Goal: Task Accomplishment & Management: Complete application form

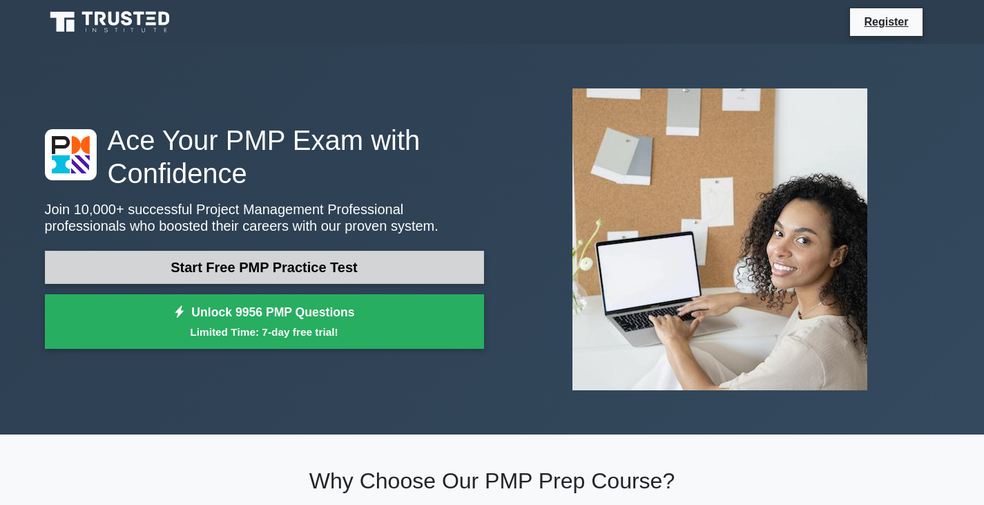
click at [381, 266] on link "Start Free PMP Practice Test" at bounding box center [264, 267] width 439 height 33
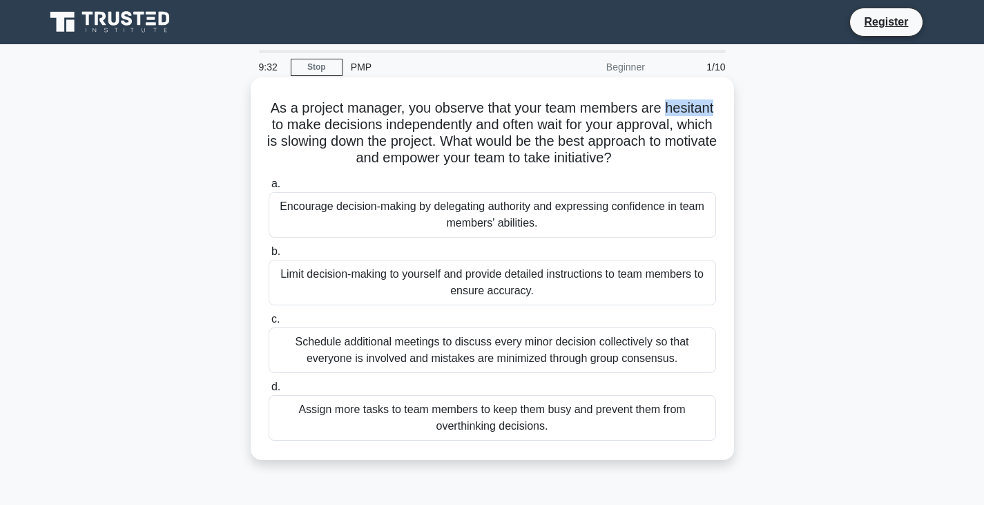
drag, startPoint x: 338, startPoint y: 122, endPoint x: 289, endPoint y: 125, distance: 49.8
click at [289, 125] on h5 "As a project manager, you observe that your team members are hesitant to make d…" at bounding box center [492, 133] width 450 height 68
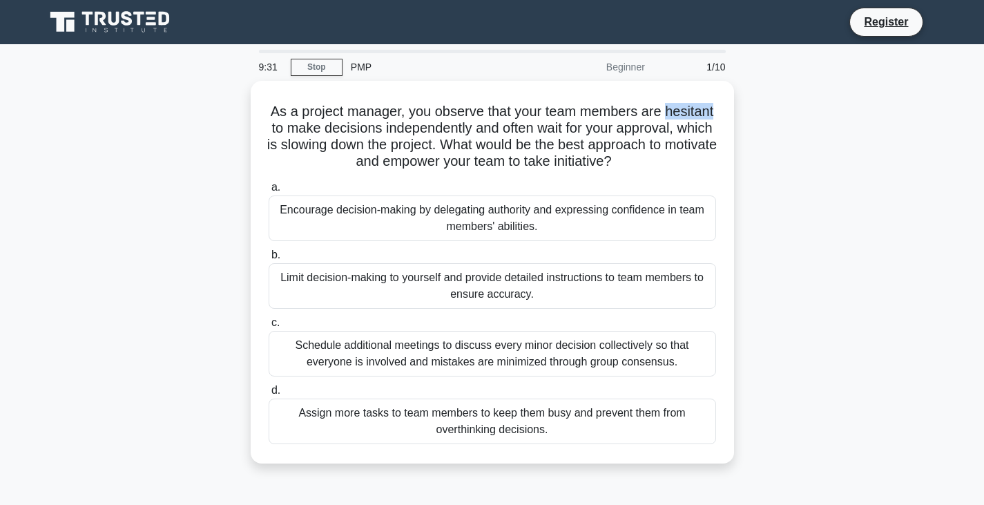
copy h5 "hesitant"
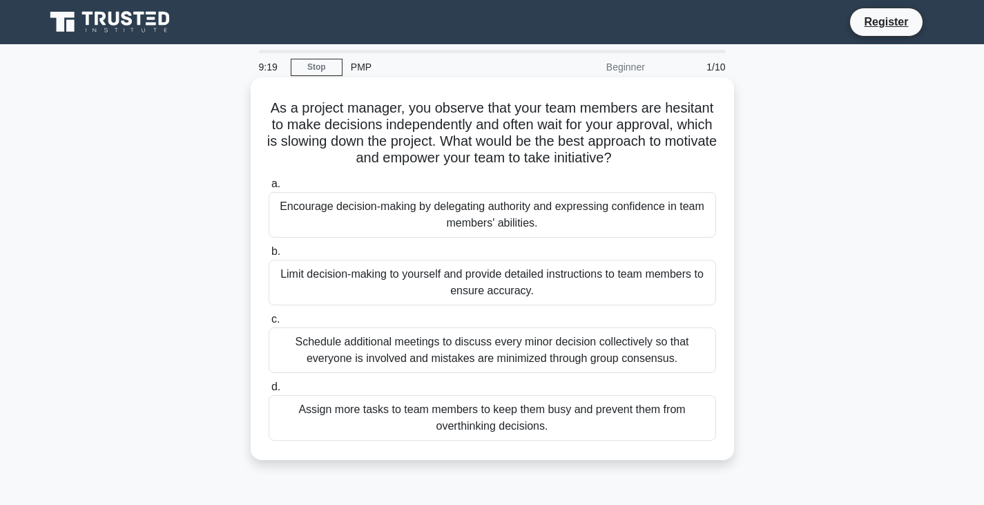
click at [588, 115] on h5 "As a project manager, you observe that your team members are hesitant to make d…" at bounding box center [492, 133] width 450 height 68
click at [527, 208] on div "Encourage decision-making by delegating authority and expressing confidence in …" at bounding box center [491, 215] width 447 height 46
click at [268, 188] on input "a. Encourage decision-making by delegating authority and expressing confidence …" at bounding box center [268, 183] width 0 height 9
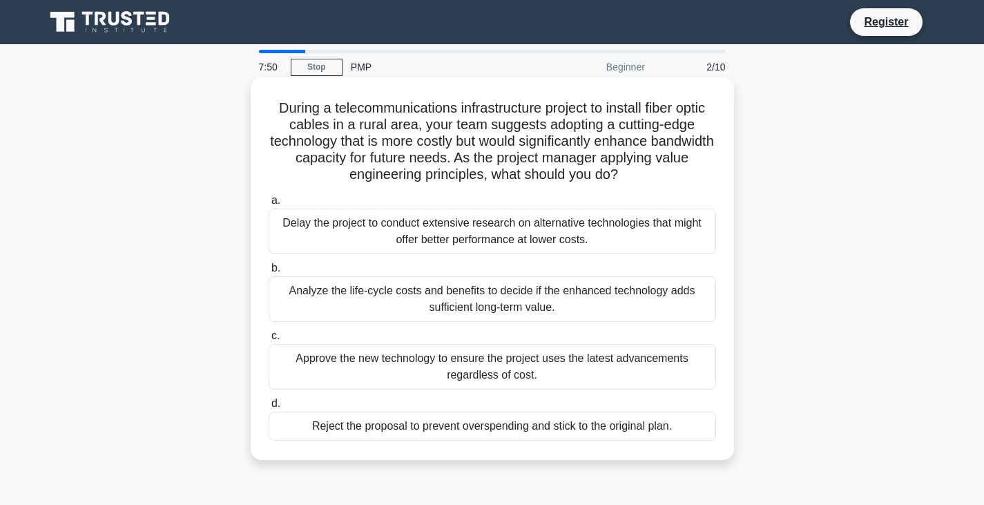
click at [598, 299] on div "Analyze the life-cycle costs and benefits to decide if the enhanced technology …" at bounding box center [491, 299] width 447 height 46
click at [268, 273] on input "b. Analyze the life-cycle costs and benefits to decide if the enhanced technolo…" at bounding box center [268, 268] width 0 height 9
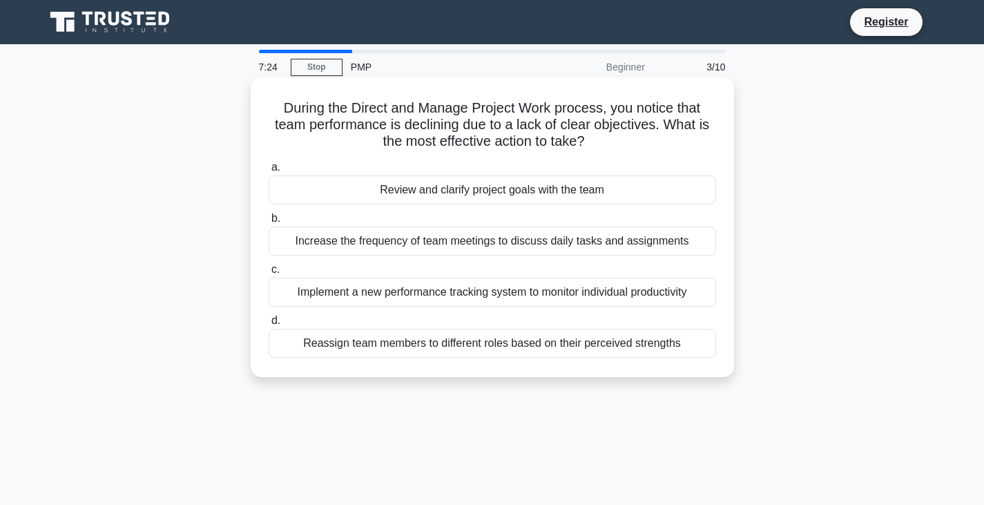
click at [464, 189] on div "Review and clarify project goals with the team" at bounding box center [491, 189] width 447 height 29
click at [268, 172] on input "a. Review and clarify project goals with the team" at bounding box center [268, 167] width 0 height 9
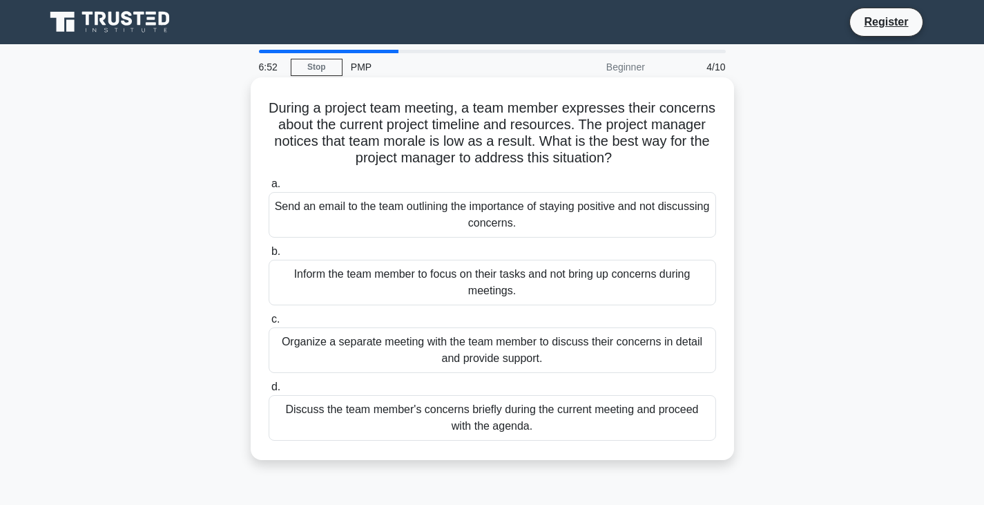
click at [537, 354] on div "Organize a separate meeting with the team member to discuss their concerns in d…" at bounding box center [491, 350] width 447 height 46
click at [268, 324] on input "c. Organize a separate meeting with the team member to discuss their concerns i…" at bounding box center [268, 319] width 0 height 9
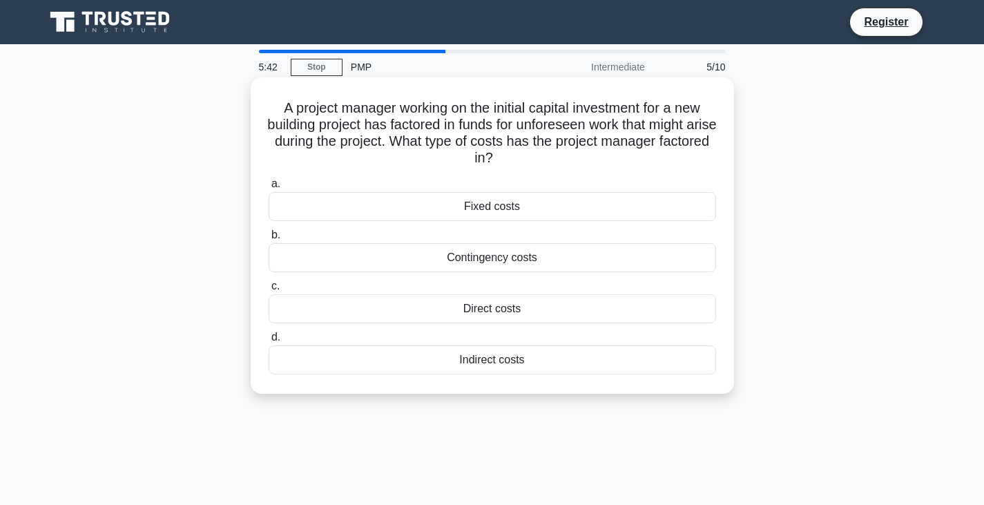
click at [577, 259] on div "Contingency costs" at bounding box center [491, 257] width 447 height 29
click at [268, 239] on input "b. Contingency costs" at bounding box center [268, 235] width 0 height 9
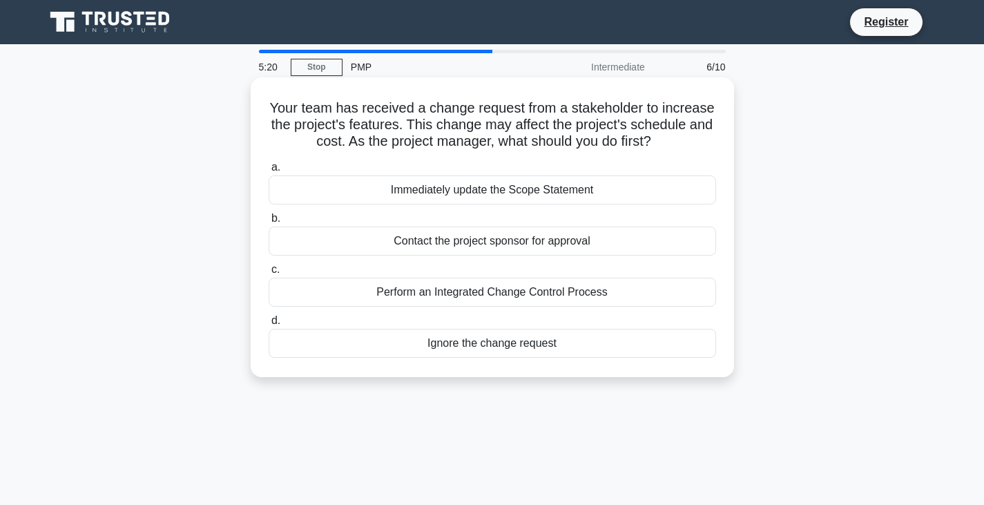
click at [498, 286] on div "Perform an Integrated Change Control Process" at bounding box center [491, 291] width 447 height 29
click at [268, 274] on input "c. Perform an Integrated Change Control Process" at bounding box center [268, 269] width 0 height 9
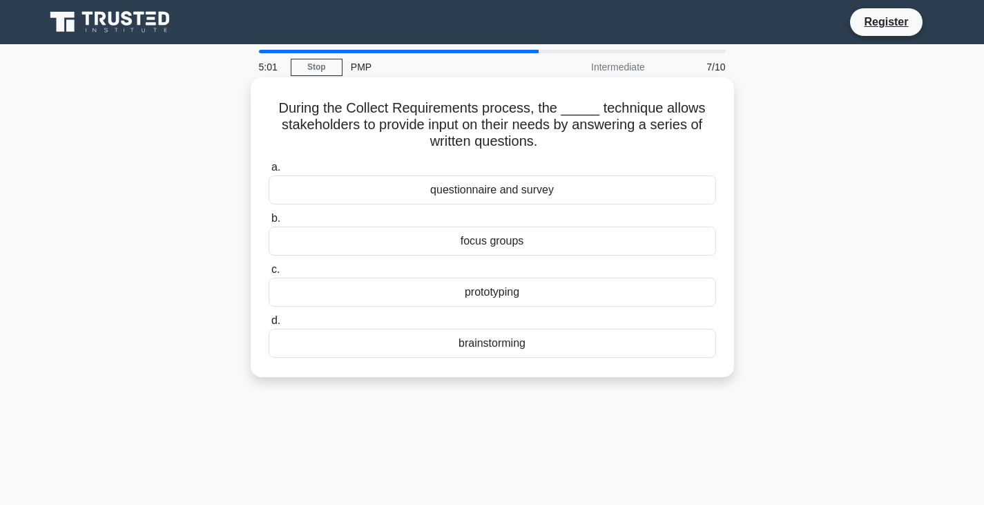
drag, startPoint x: 799, startPoint y: 297, endPoint x: 448, endPoint y: 132, distance: 387.8
click at [448, 132] on h5 "During the Collect Requirements process, the _____ technique allows stakeholder…" at bounding box center [492, 124] width 450 height 51
click at [533, 193] on div "questionnaire and survey" at bounding box center [491, 189] width 447 height 29
click at [268, 172] on input "a. questionnaire and survey" at bounding box center [268, 167] width 0 height 9
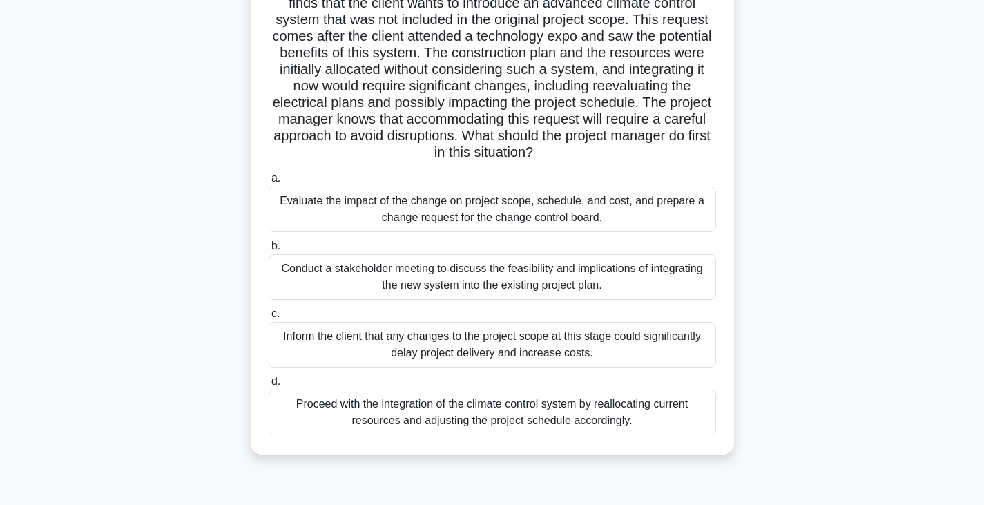
scroll to position [138, 0]
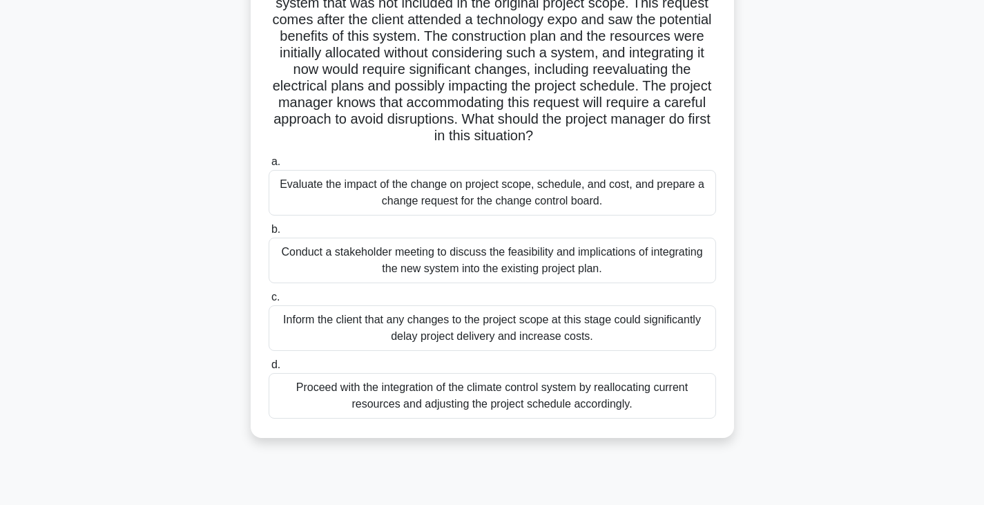
click at [620, 257] on div "Conduct a stakeholder meeting to discuss the feasibility and implications of in…" at bounding box center [491, 260] width 447 height 46
click at [268, 234] on input "b. Conduct a stakeholder meeting to discuss the feasibility and implications of…" at bounding box center [268, 229] width 0 height 9
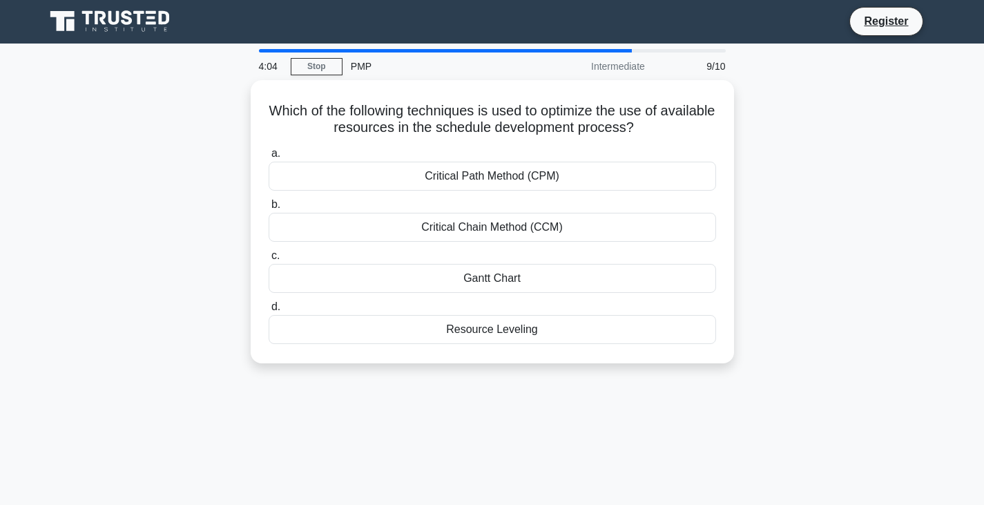
scroll to position [0, 0]
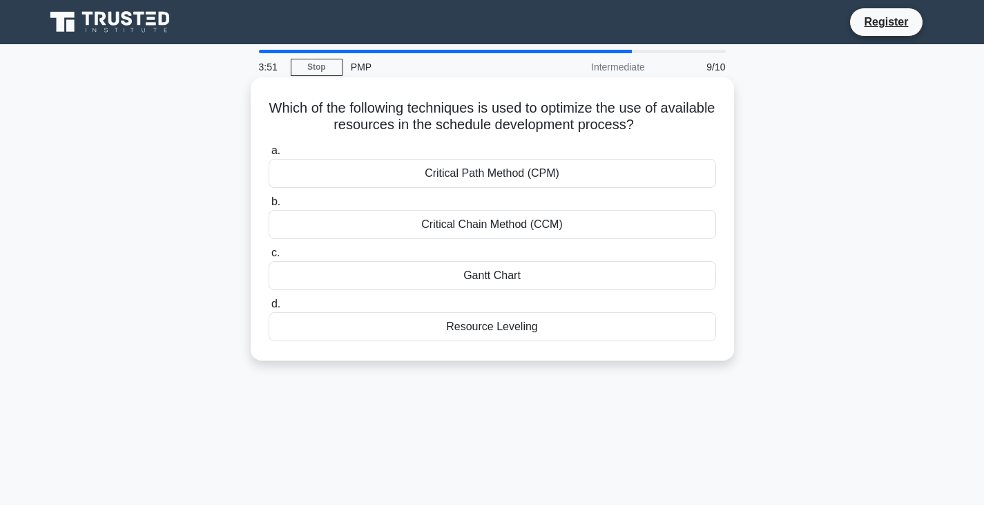
click at [614, 175] on div "Critical Path Method (CPM)" at bounding box center [491, 173] width 447 height 29
click at [268, 155] on input "a. Critical Path Method (CPM)" at bounding box center [268, 150] width 0 height 9
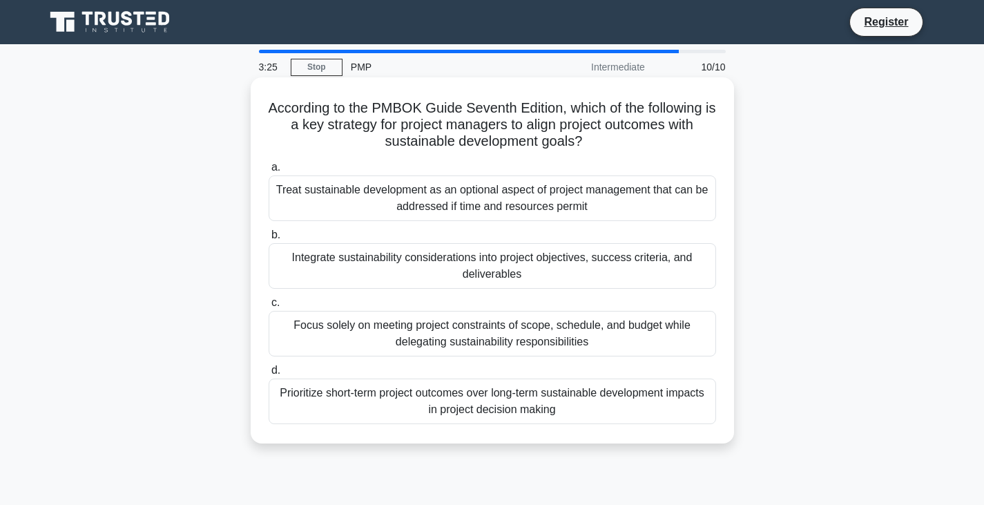
click at [576, 255] on div "Integrate sustainability considerations into project objectives, success criter…" at bounding box center [491, 266] width 447 height 46
click at [268, 239] on input "b. Integrate sustainability considerations into project objectives, success cri…" at bounding box center [268, 235] width 0 height 9
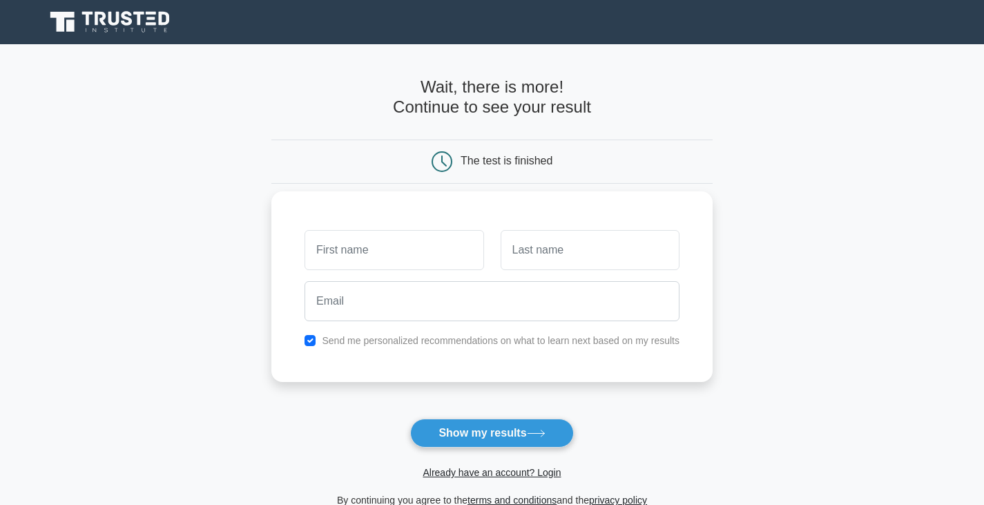
click at [451, 246] on input "text" at bounding box center [393, 250] width 179 height 40
type input "[PERSON_NAME]"
click at [556, 251] on input "text" at bounding box center [589, 250] width 179 height 40
type input "EZHOVA"
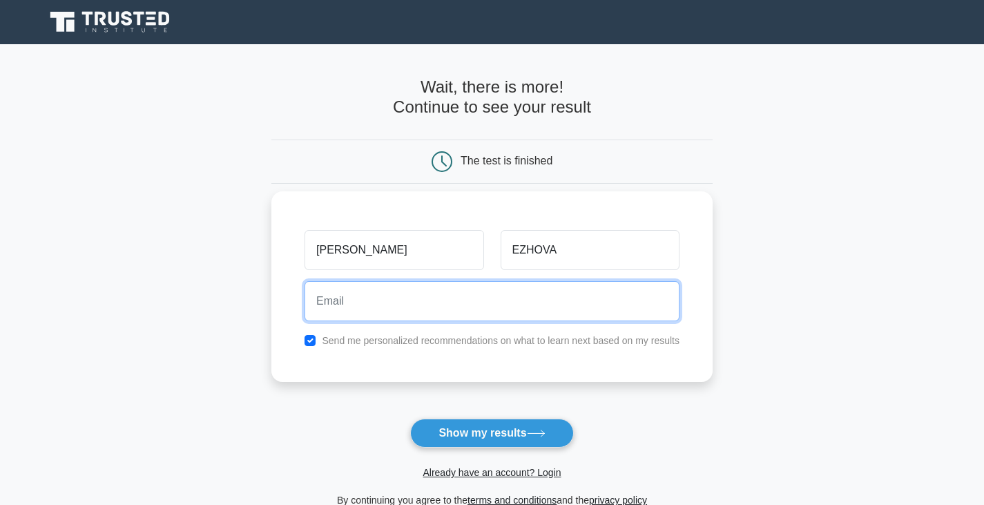
click at [537, 297] on input "email" at bounding box center [491, 301] width 375 height 40
type input "[EMAIL_ADDRESS][DOMAIN_NAME]"
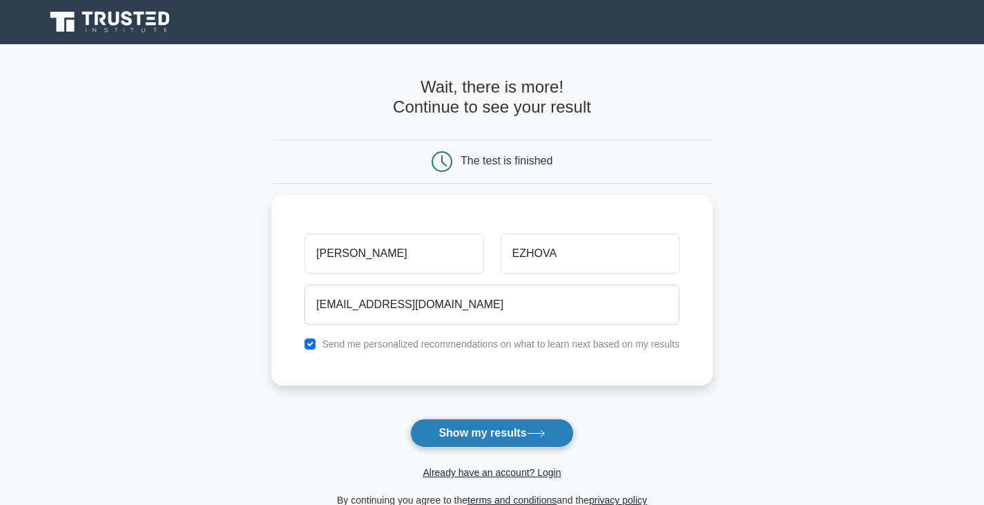
click at [492, 429] on button "Show my results" at bounding box center [491, 432] width 163 height 29
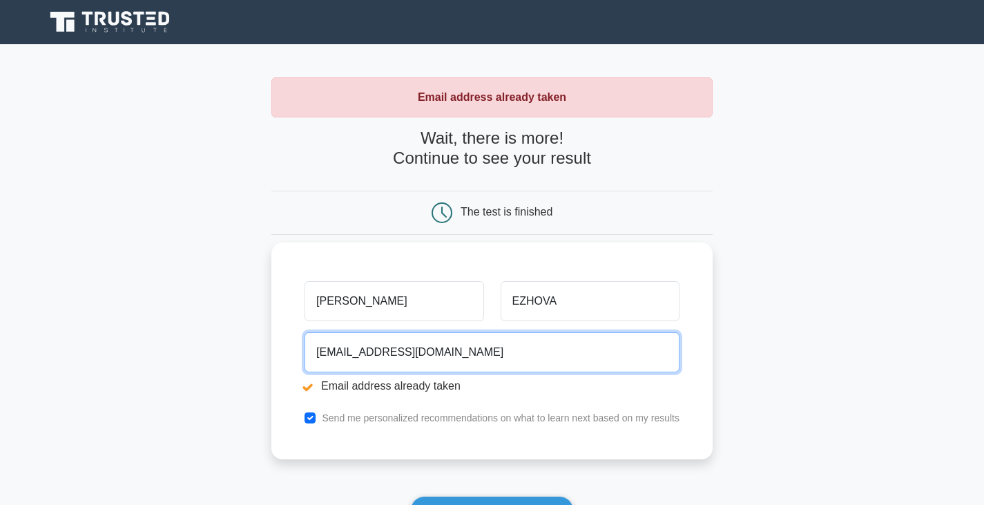
drag, startPoint x: 491, startPoint y: 352, endPoint x: 284, endPoint y: 341, distance: 206.7
click at [284, 341] on div "[PERSON_NAME][GEOGRAPHIC_DATA] [EMAIL_ADDRESS][DOMAIN_NAME] Email address alrea…" at bounding box center [491, 350] width 441 height 217
type input "[PERSON_NAME][EMAIL_ADDRESS][PERSON_NAME][DOMAIN_NAME]"
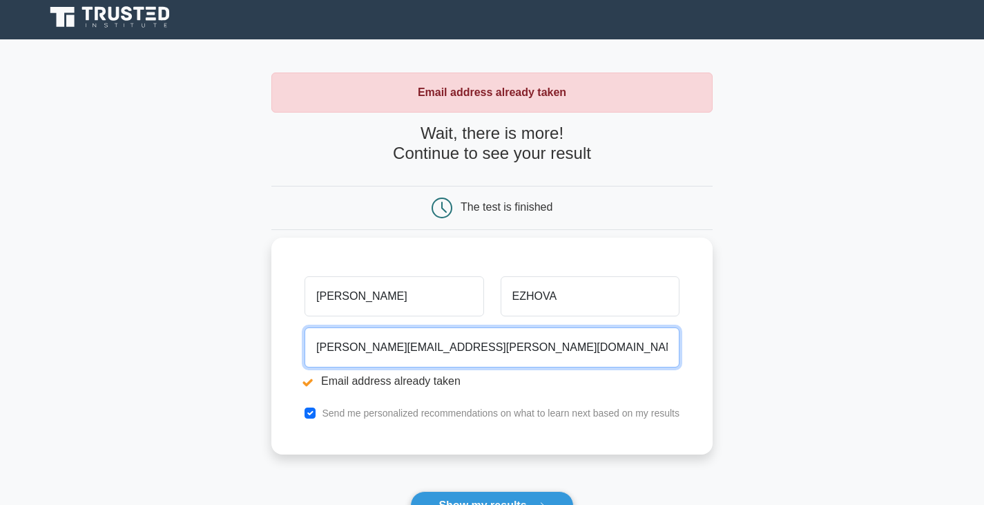
scroll to position [138, 0]
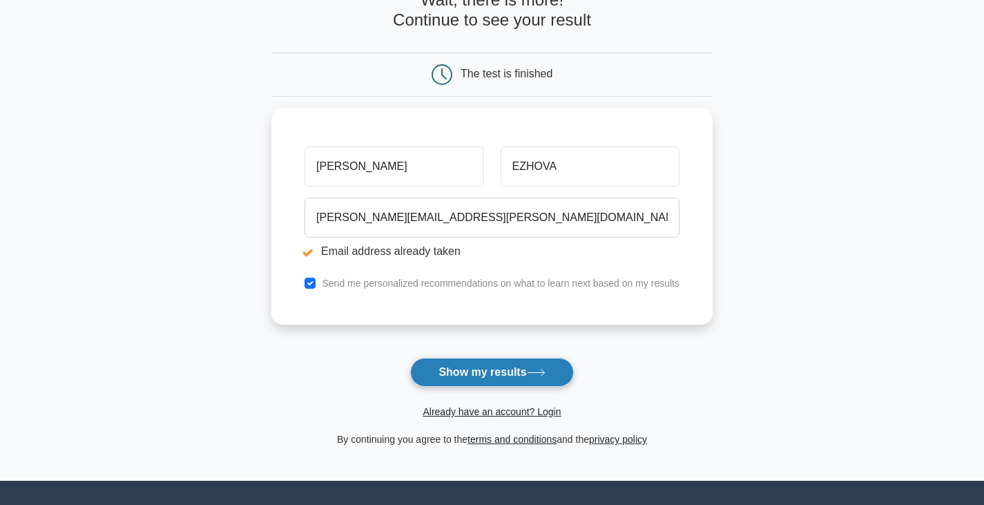
click at [492, 372] on button "Show my results" at bounding box center [491, 372] width 163 height 29
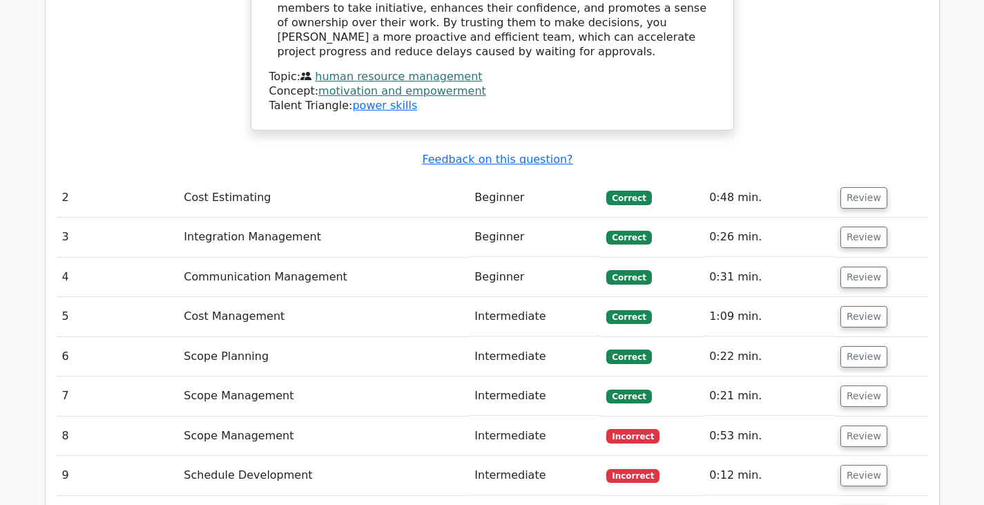
scroll to position [1864, 0]
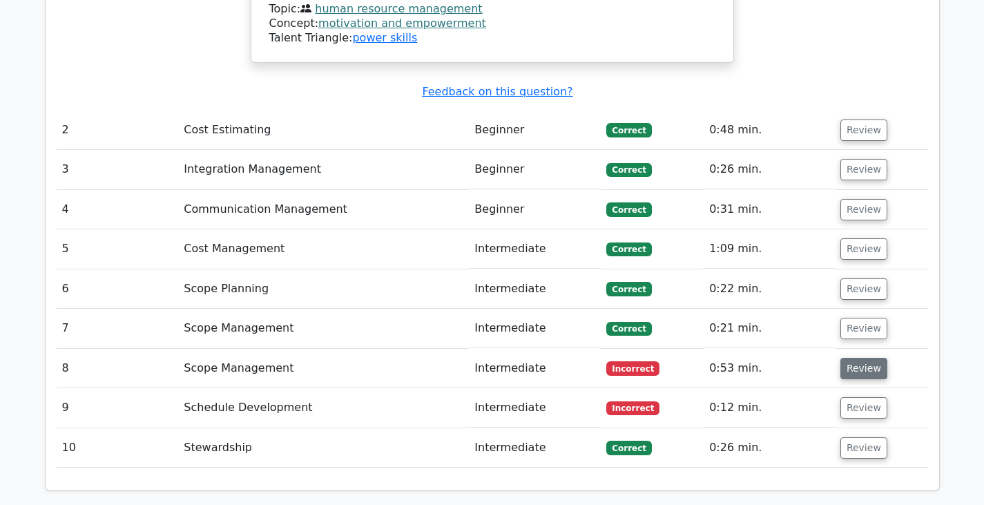
click at [861, 358] on button "Review" at bounding box center [863, 368] width 47 height 21
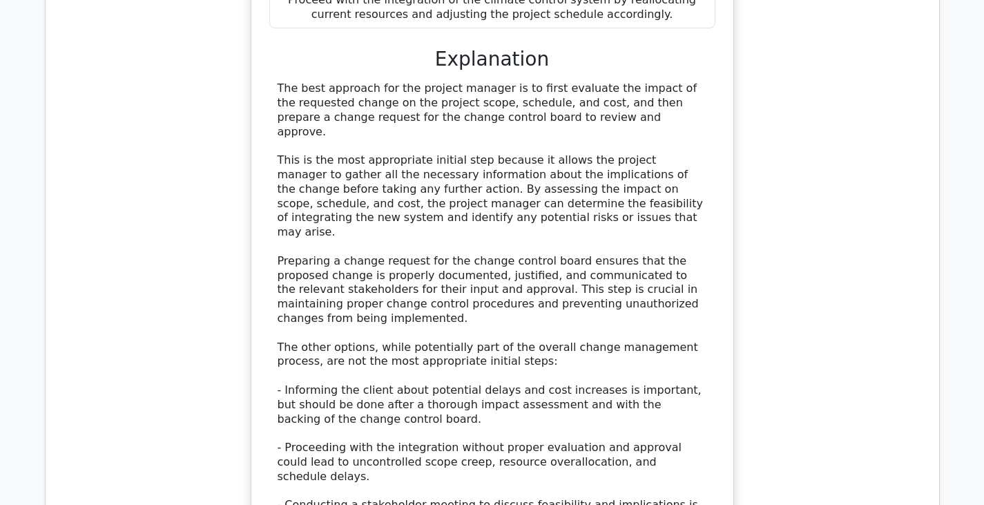
scroll to position [2899, 0]
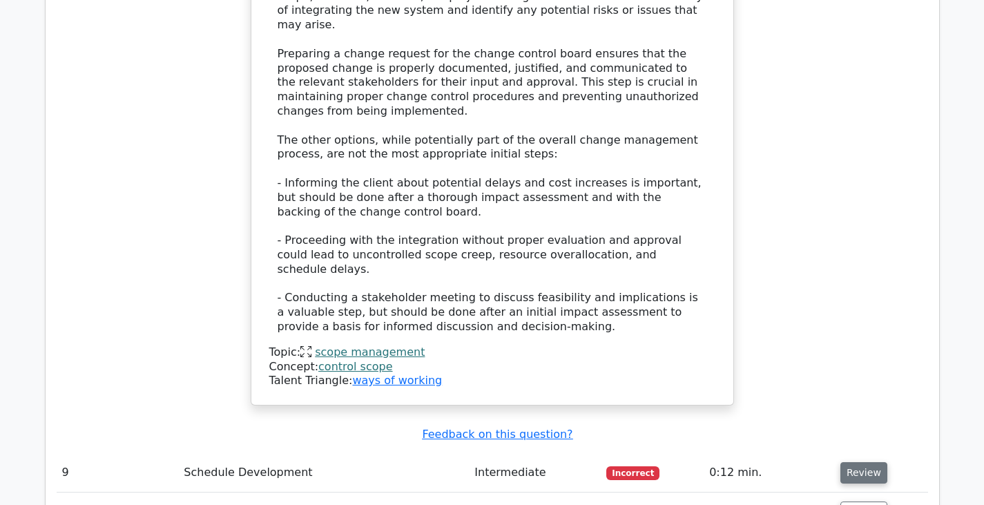
click at [861, 462] on button "Review" at bounding box center [863, 472] width 47 height 21
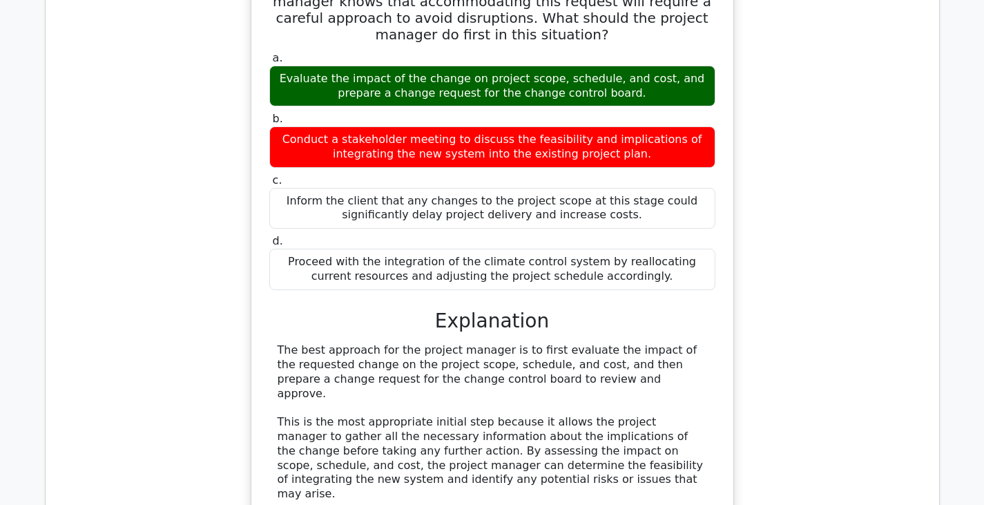
scroll to position [2416, 0]
